Goal: Manage account settings

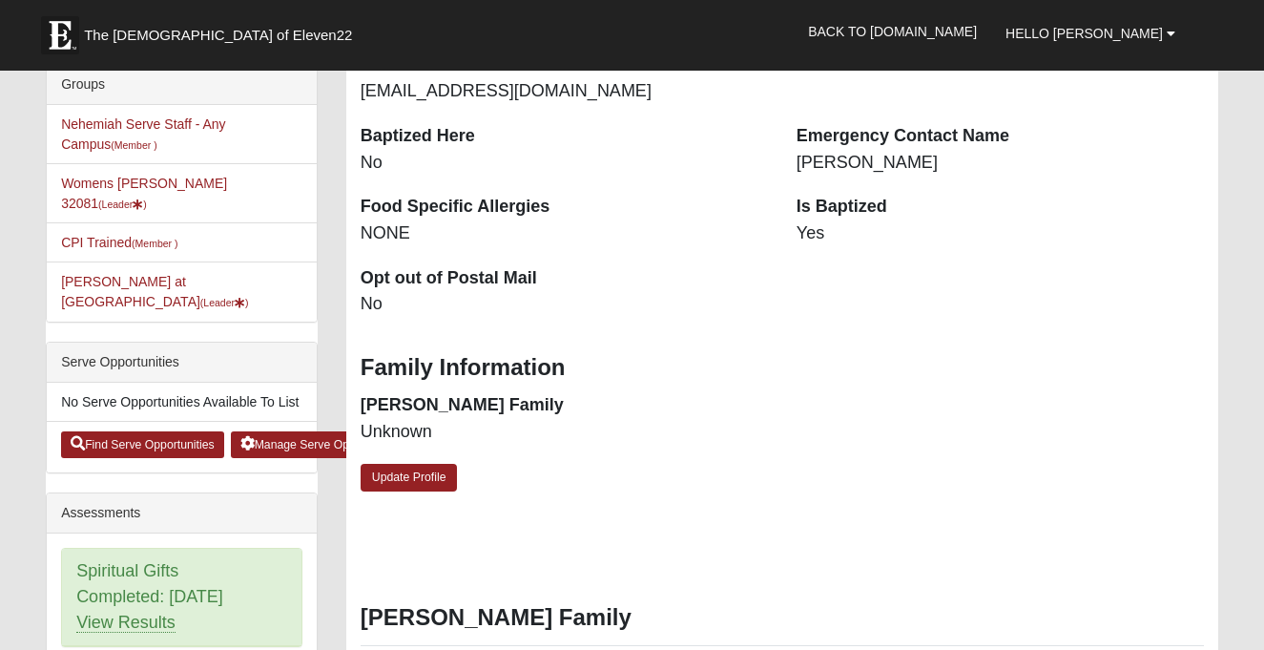
scroll to position [483, 0]
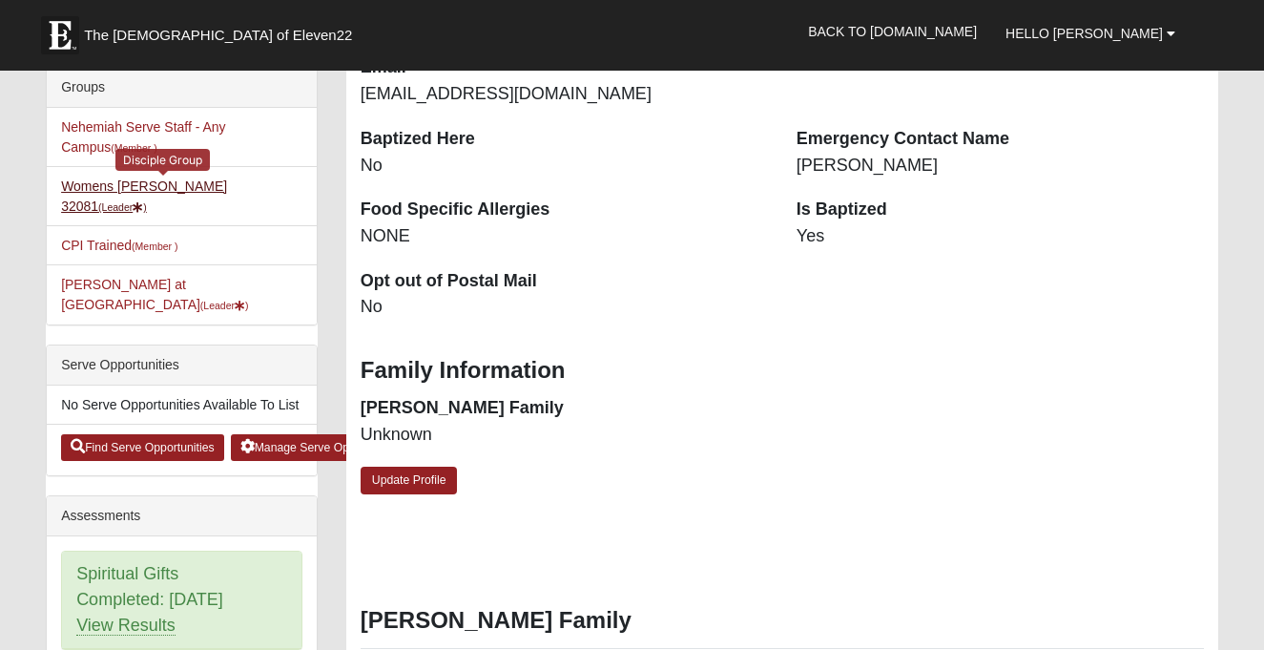
click at [198, 179] on link "Womens [PERSON_NAME] 32081 (Leader )" at bounding box center [144, 195] width 166 height 35
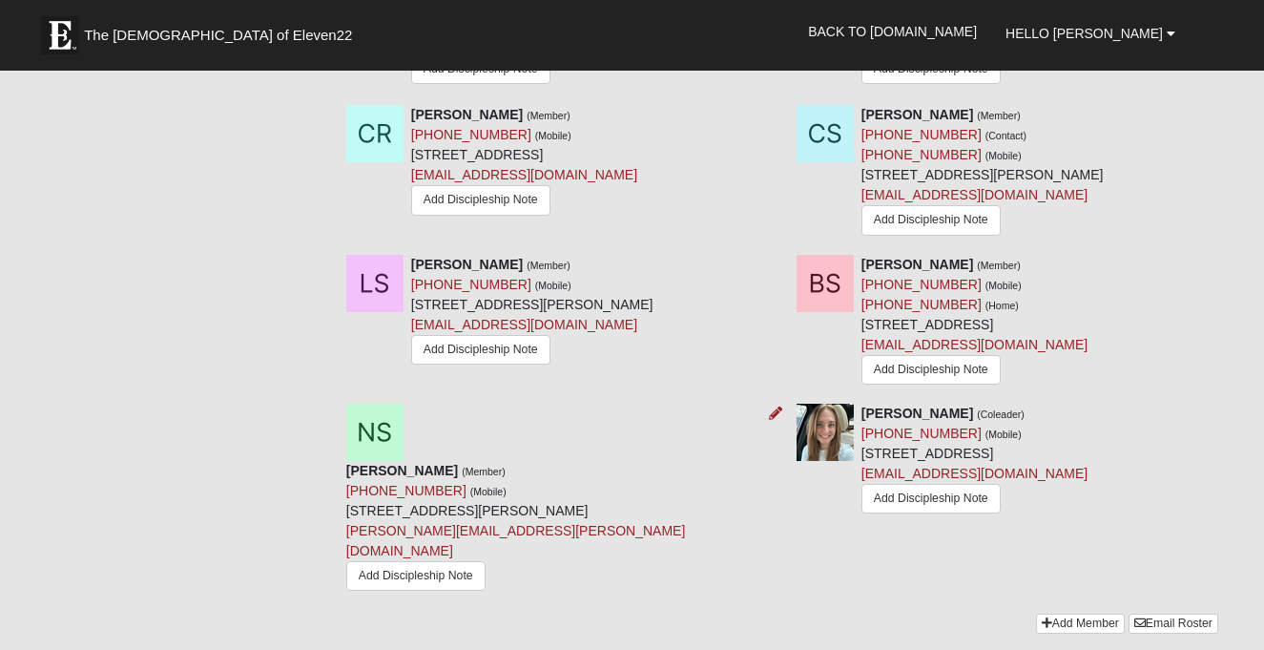
scroll to position [1745, 0]
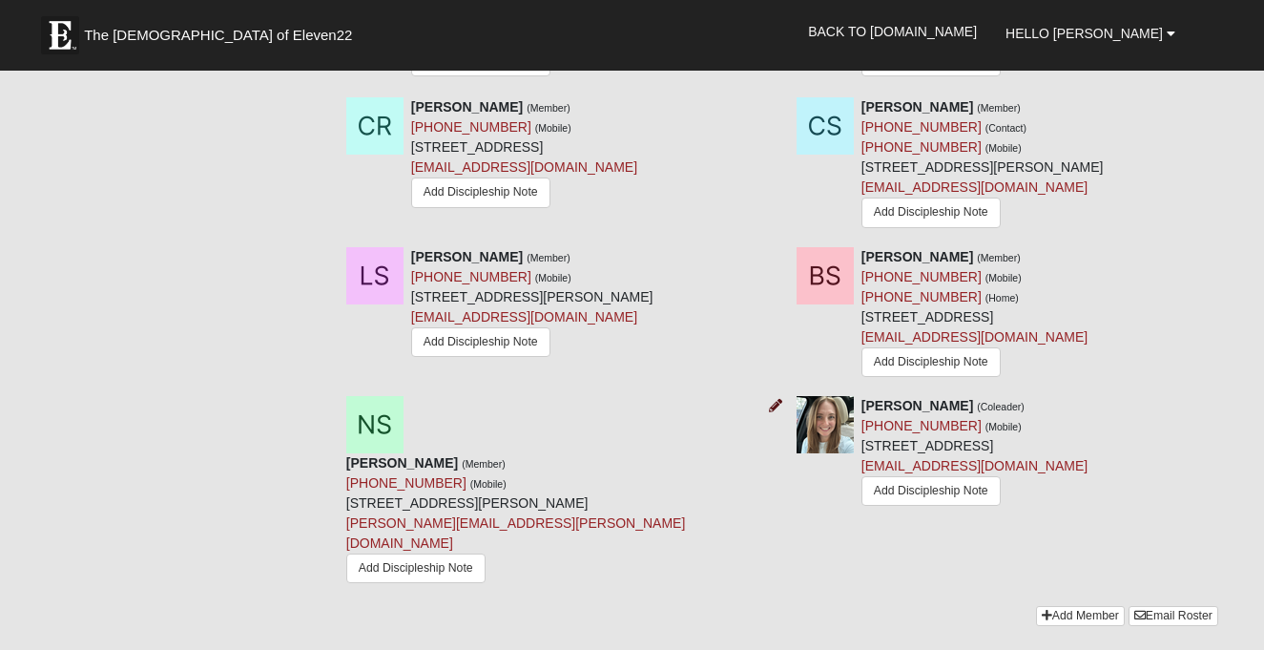
click at [774, 399] on icon at bounding box center [775, 405] width 13 height 13
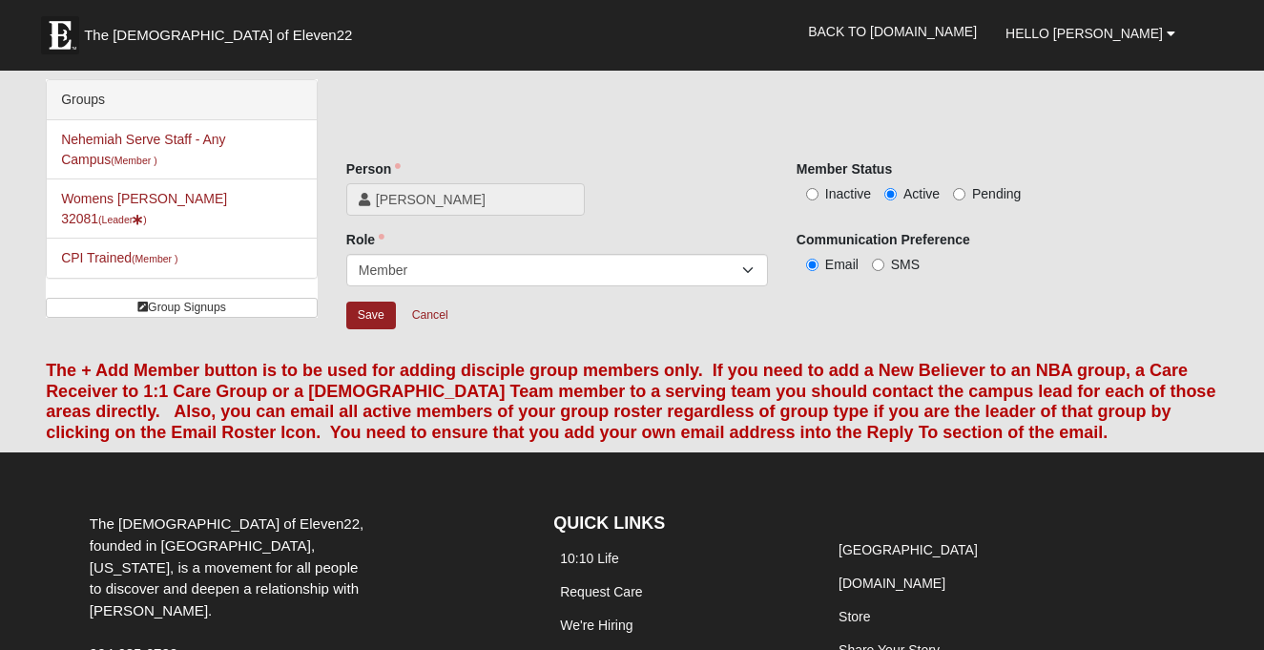
click at [815, 192] on input "Inactive" at bounding box center [812, 194] width 12 height 12
radio input "true"
click at [375, 319] on input "Save" at bounding box center [371, 316] width 50 height 28
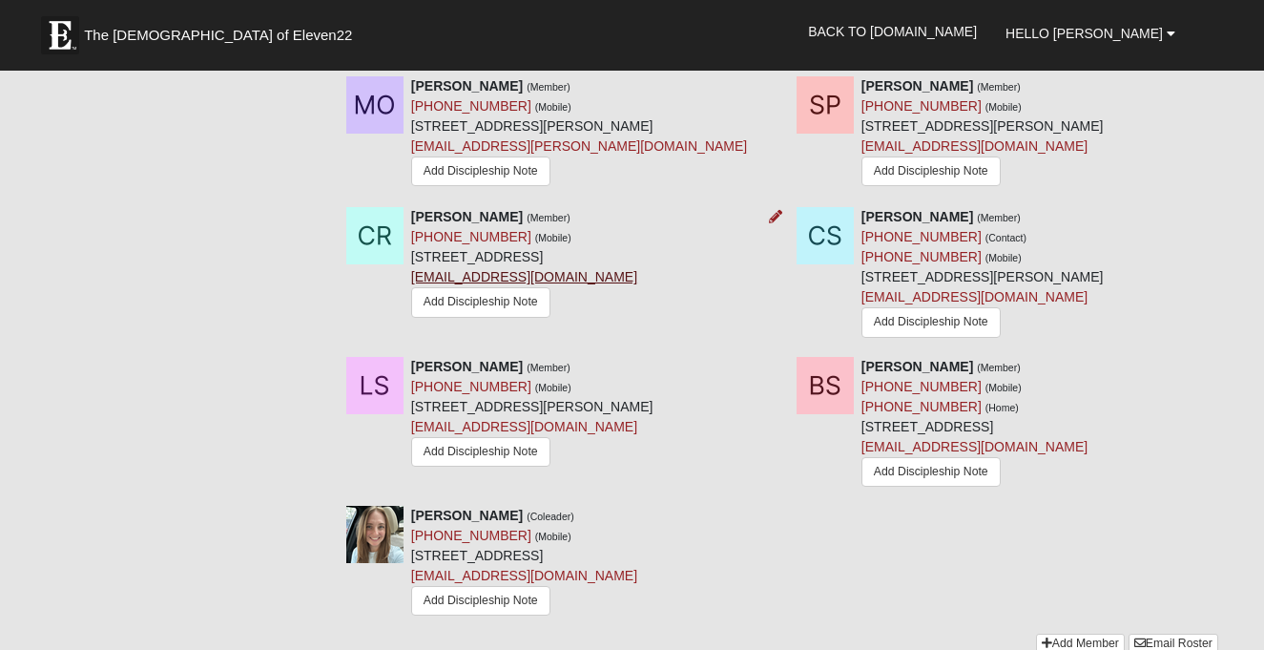
scroll to position [1644, 0]
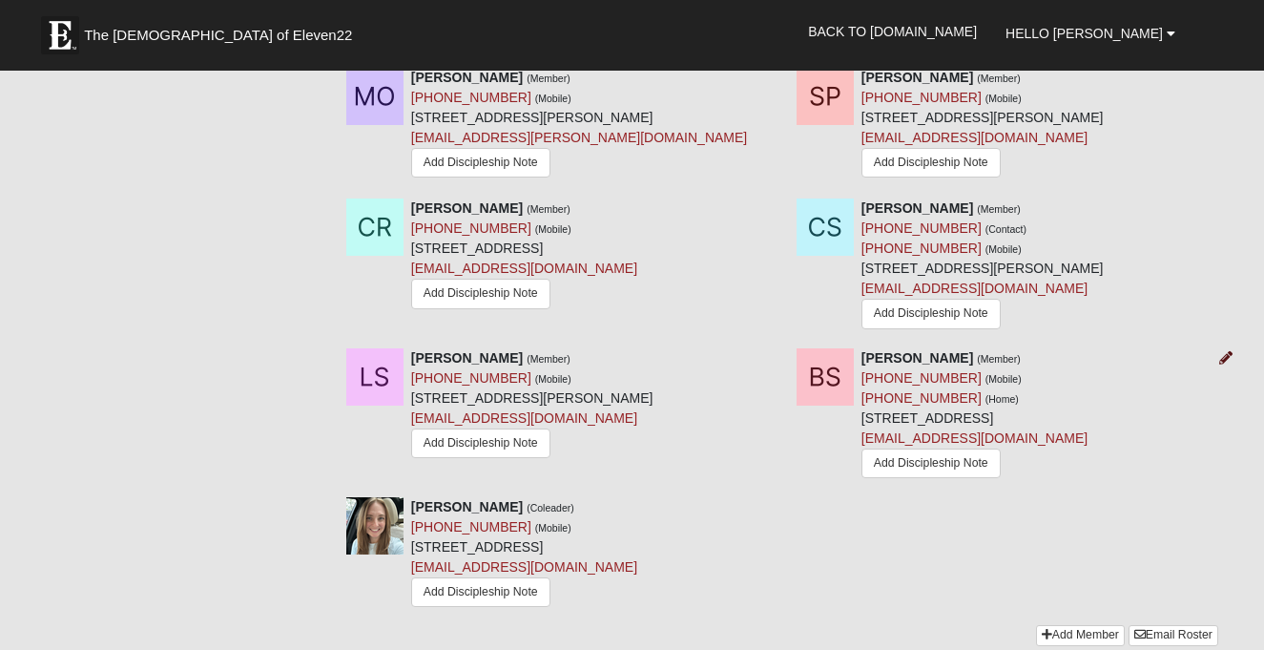
click at [1223, 351] on icon at bounding box center [1225, 357] width 13 height 13
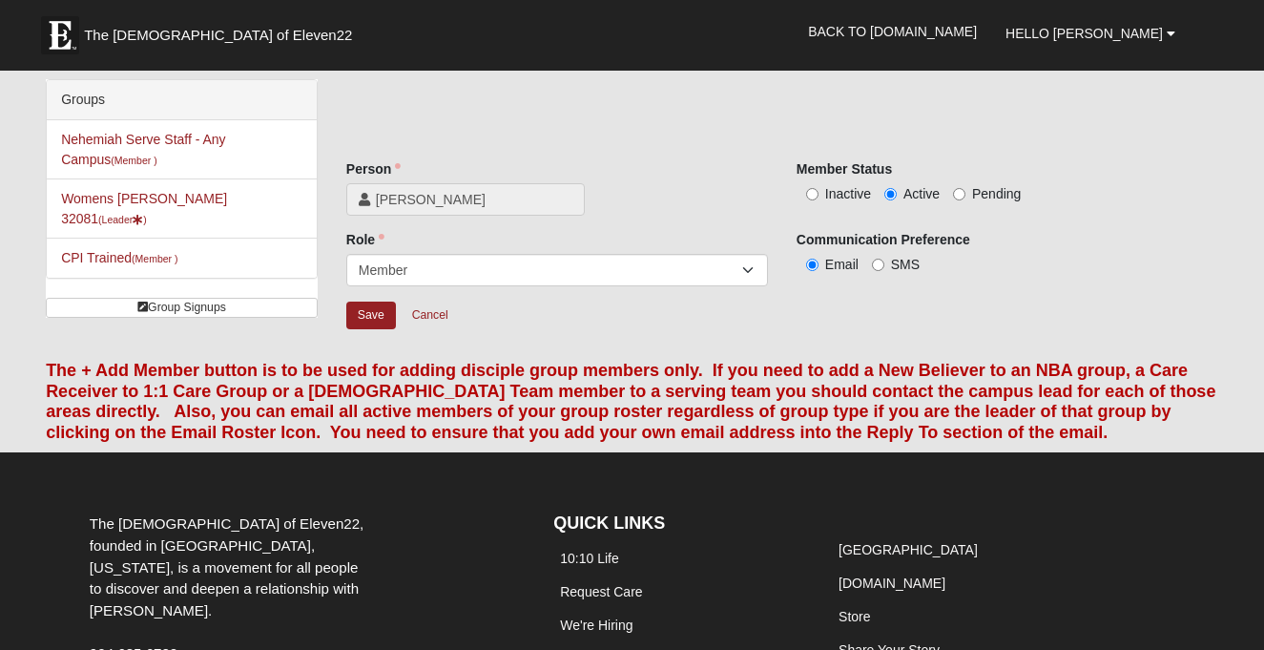
click at [811, 192] on input "Inactive" at bounding box center [812, 194] width 12 height 12
radio input "true"
click at [376, 320] on input "Save" at bounding box center [371, 316] width 50 height 28
